Goal: Find specific page/section: Find specific page/section

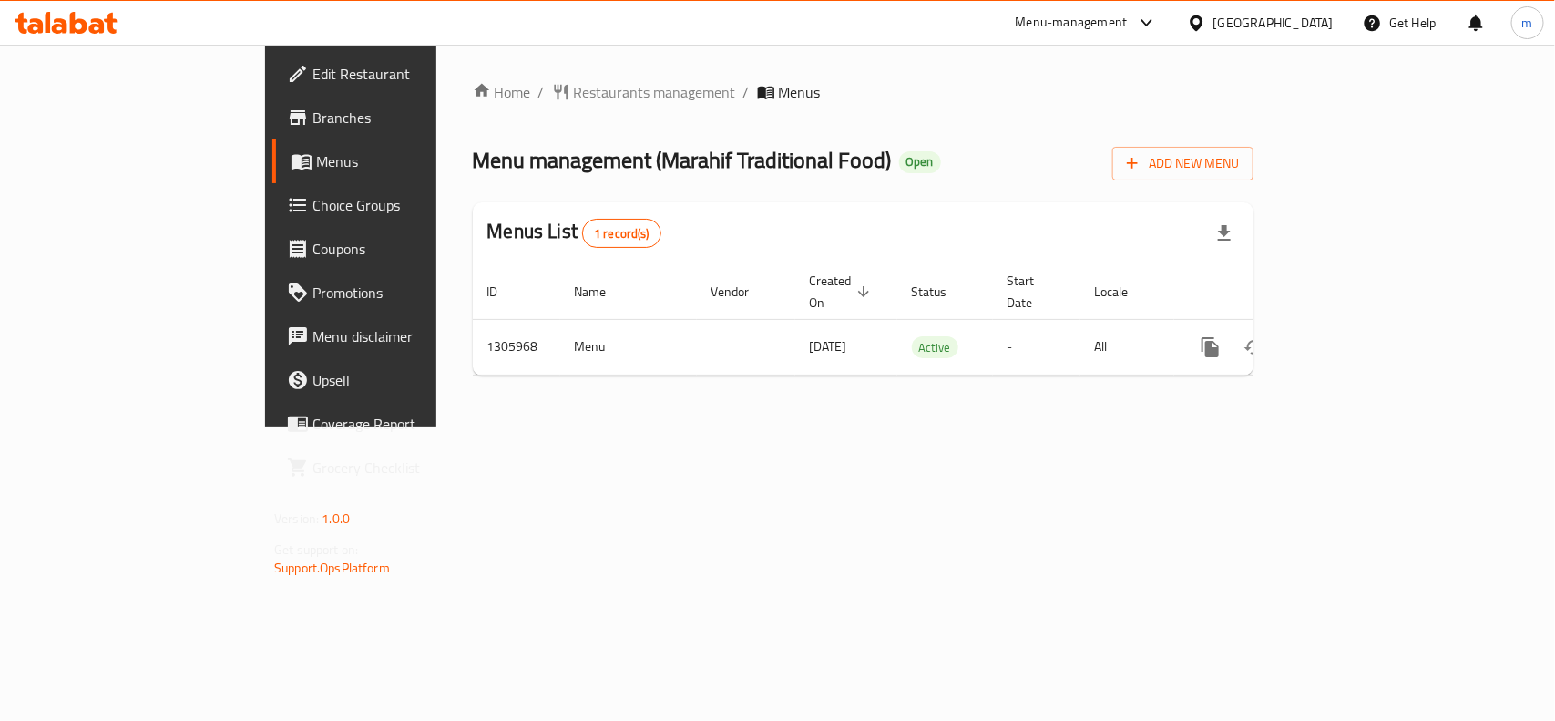
click at [1245, 23] on div "[GEOGRAPHIC_DATA]" at bounding box center [1273, 23] width 120 height 20
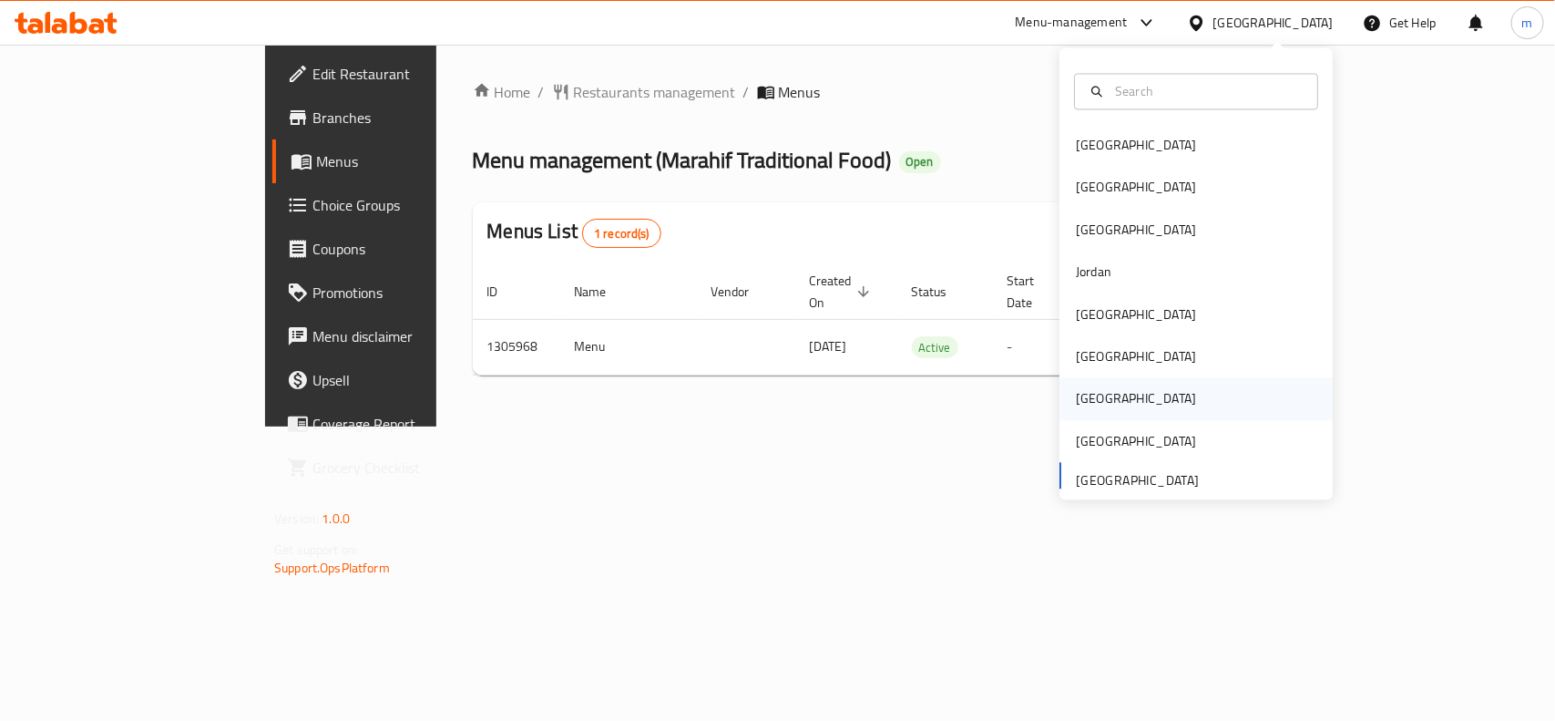
click at [1076, 399] on div "[GEOGRAPHIC_DATA]" at bounding box center [1136, 399] width 120 height 20
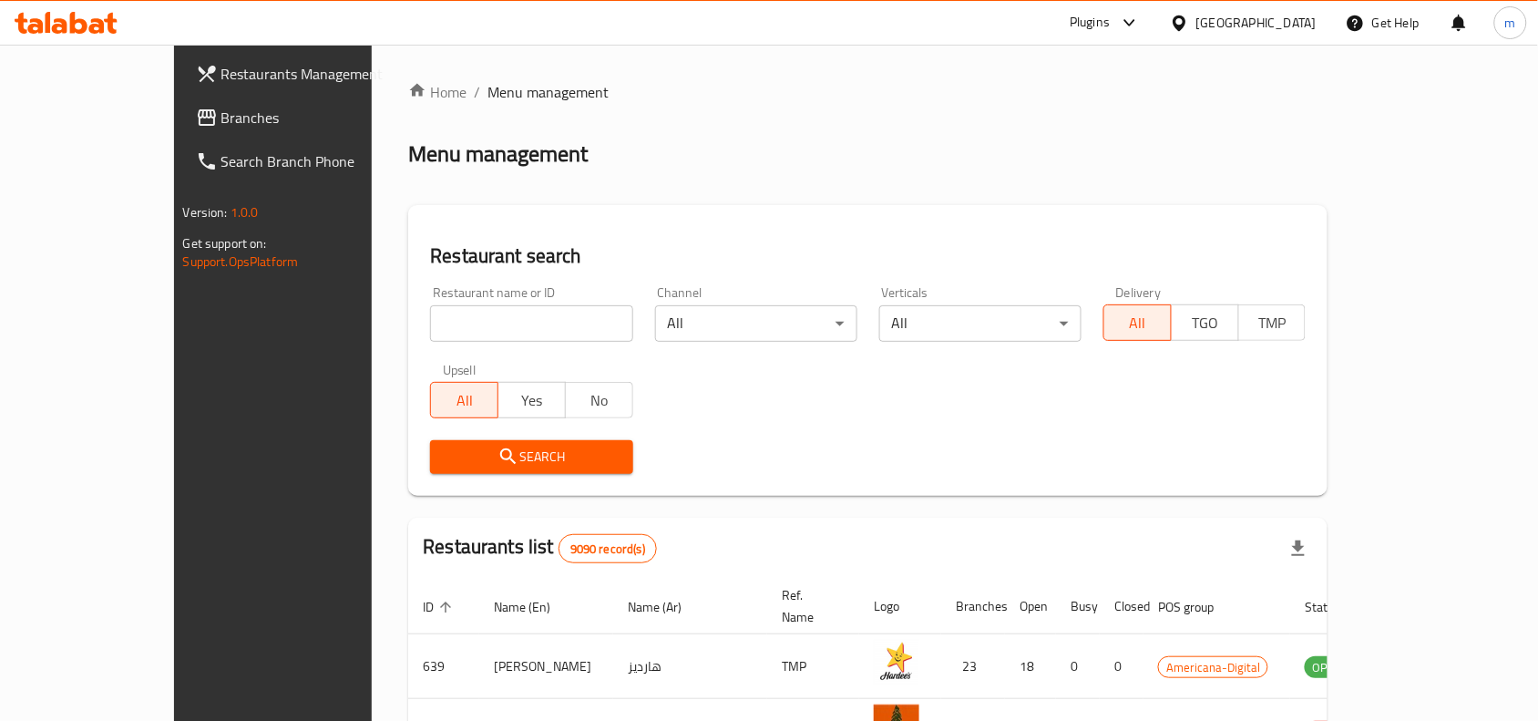
click at [430, 331] on input "search" at bounding box center [531, 323] width 202 height 36
paste input "762413"
type input "762413"
click button "Search" at bounding box center [531, 457] width 202 height 34
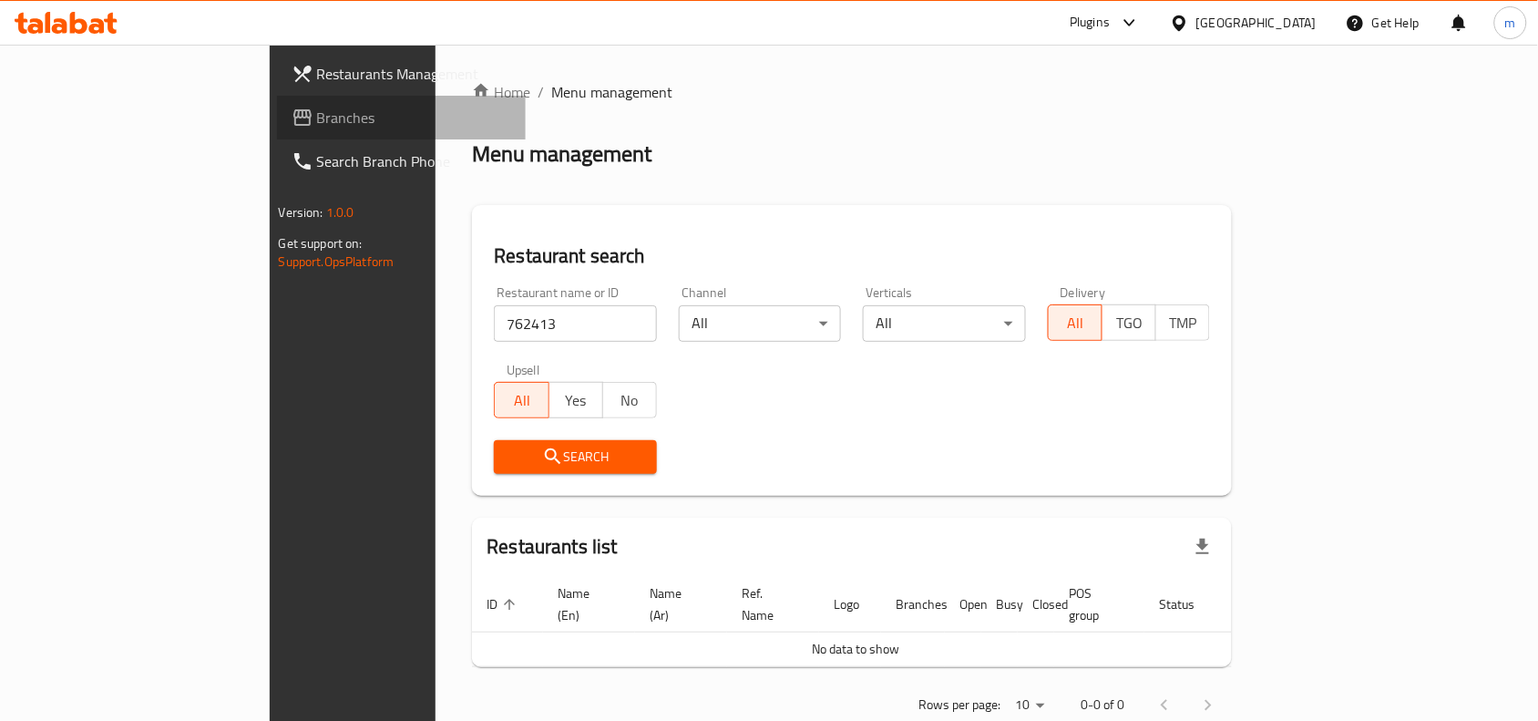
click at [317, 128] on span "Branches" at bounding box center [414, 118] width 195 height 22
